Goal: Information Seeking & Learning: Check status

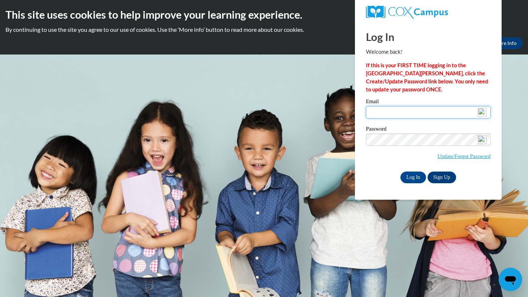
type input "[EMAIL_ADDRESS][DOMAIN_NAME]"
click at [413, 178] on input "Log In" at bounding box center [413, 178] width 26 height 12
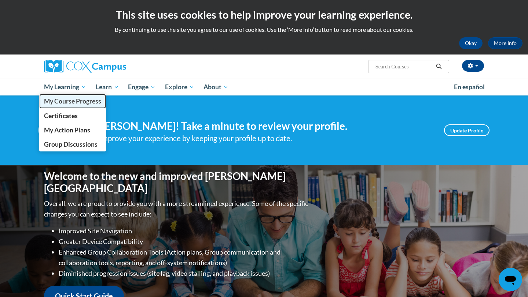
click at [54, 100] on span "My Course Progress" at bounding box center [72, 101] width 57 height 8
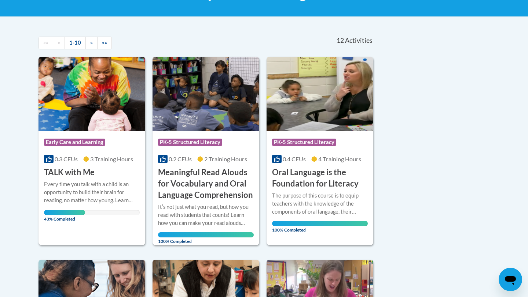
scroll to position [147, 0]
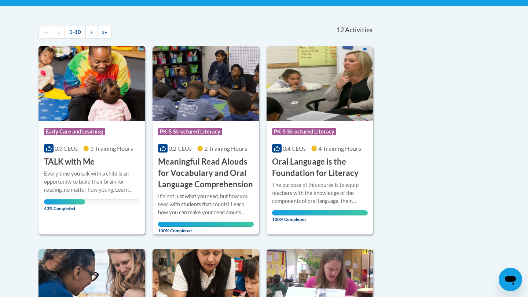
click at [95, 212] on div "Course Category: Early Care and Learning 0.3 CEUs 3 Training Hours COURSE TALK …" at bounding box center [91, 140] width 107 height 189
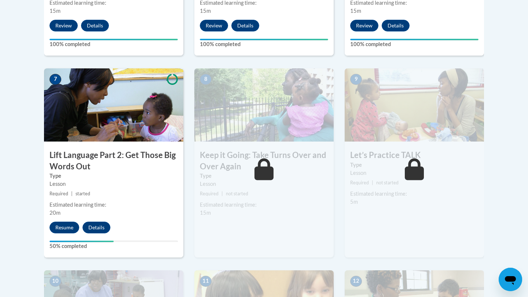
scroll to position [572, 0]
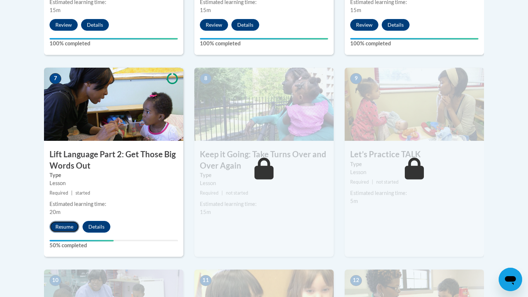
click at [65, 226] on button "Resume" at bounding box center [64, 227] width 30 height 12
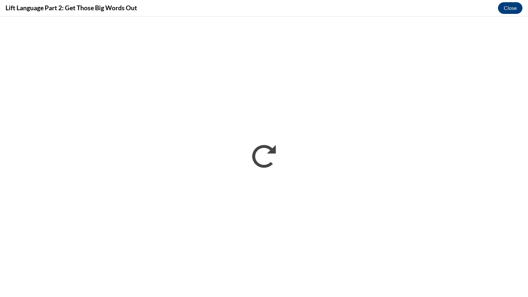
scroll to position [0, 0]
